Goal: Task Accomplishment & Management: Manage account settings

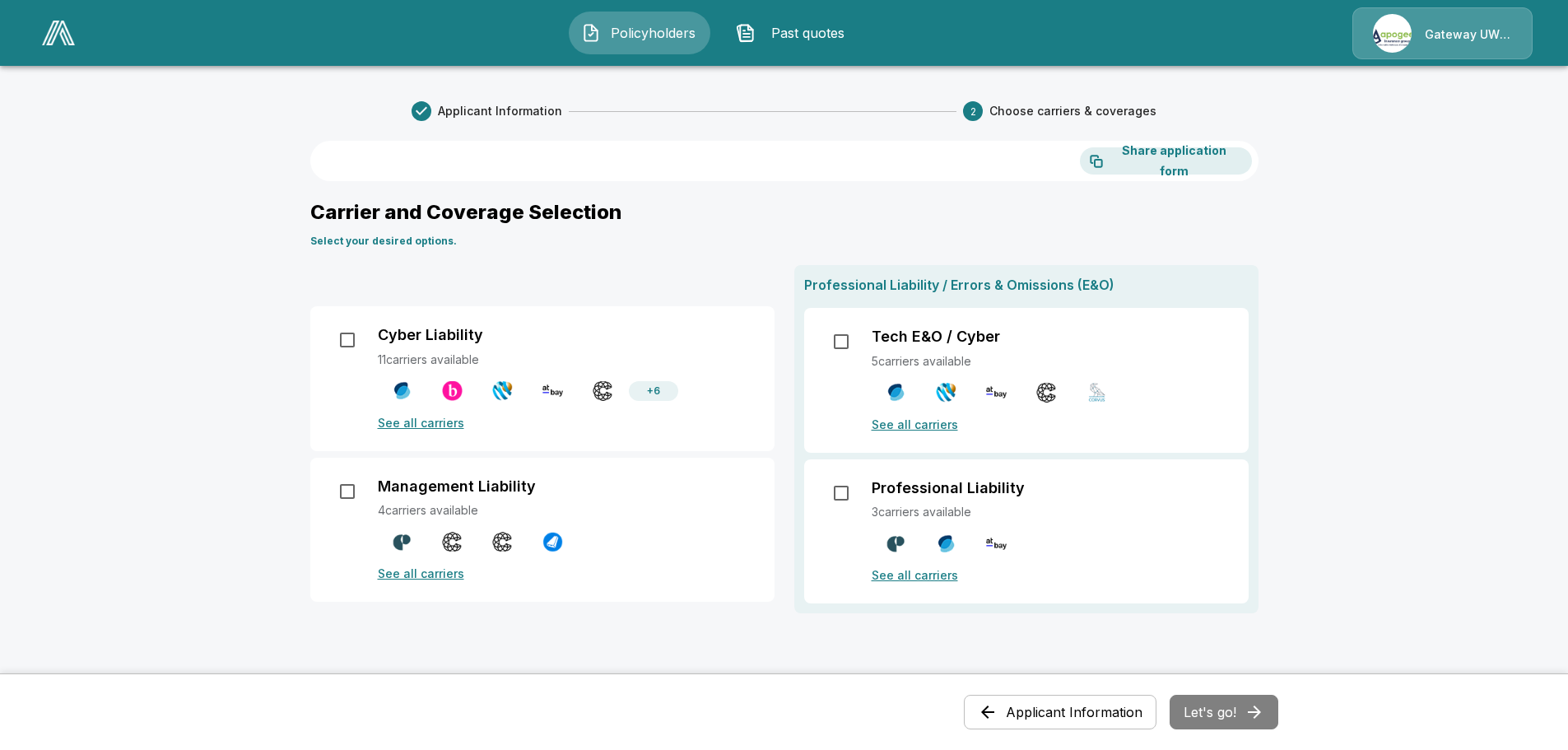
click at [1446, 30] on div "Gateway UW dba Apogee" at bounding box center [1442, 33] width 180 height 52
click at [1386, 28] on div "Gateway UW dba Apogee" at bounding box center [1442, 33] width 180 height 52
click at [1390, 27] on div "Gateway UW dba Apogee" at bounding box center [1442, 33] width 180 height 52
click at [1484, 32] on div "Gateway UW dba Apogee" at bounding box center [1442, 33] width 180 height 52
click at [1449, 31] on div "Gateway UW dba Apogee" at bounding box center [1442, 33] width 180 height 52
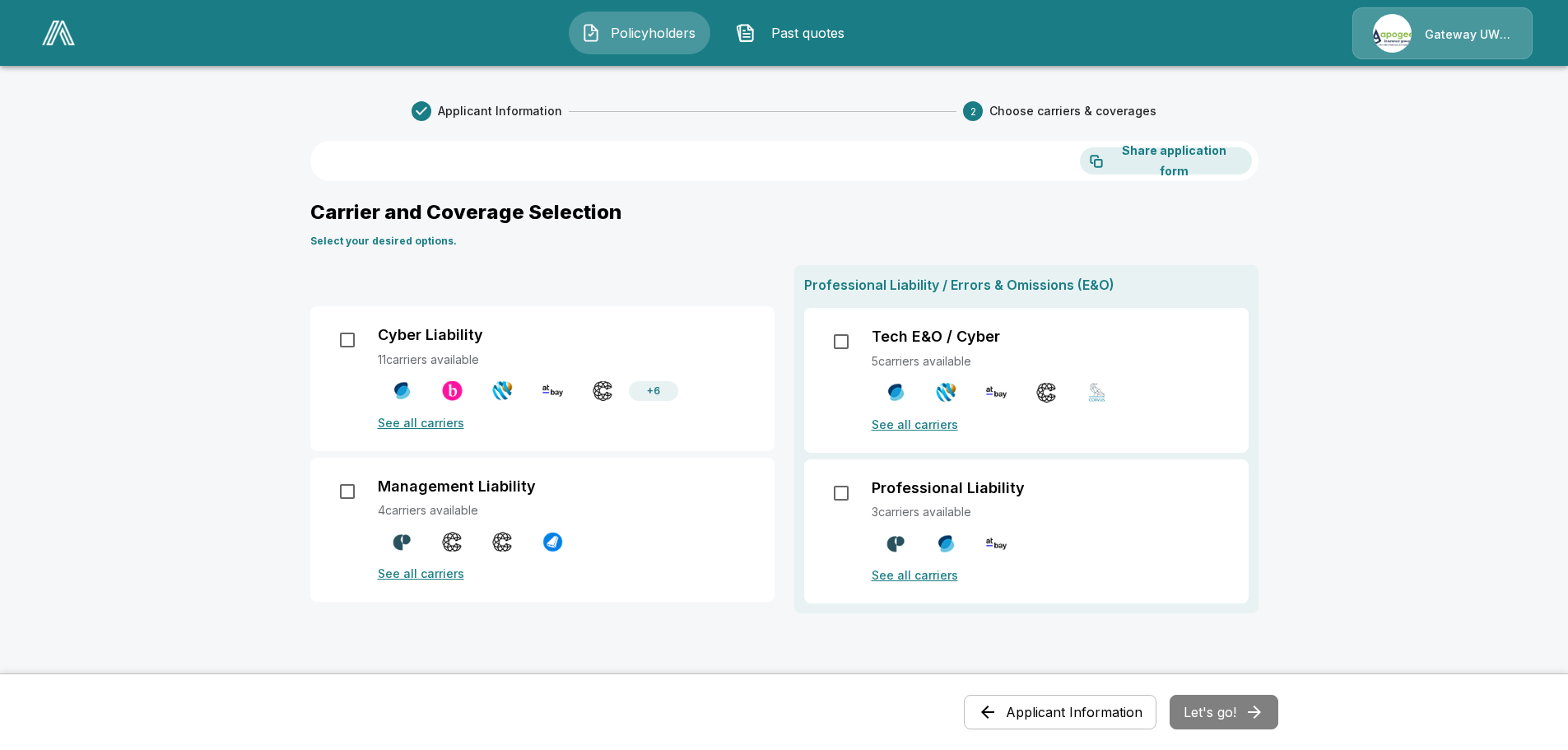
click at [52, 28] on img at bounding box center [57, 33] width 33 height 25
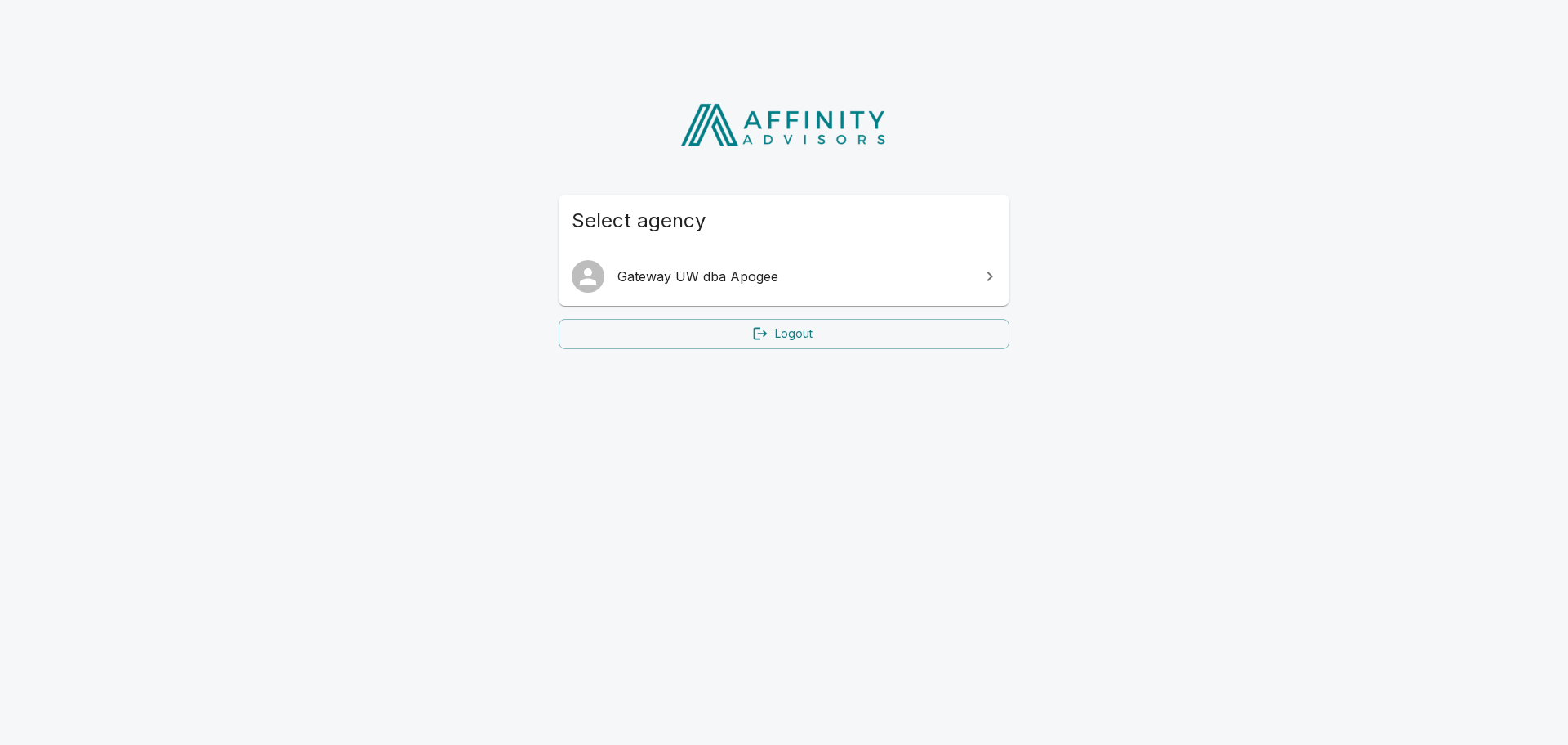
click at [798, 335] on link "Logout" at bounding box center [784, 334] width 451 height 31
